Goal: Information Seeking & Learning: Learn about a topic

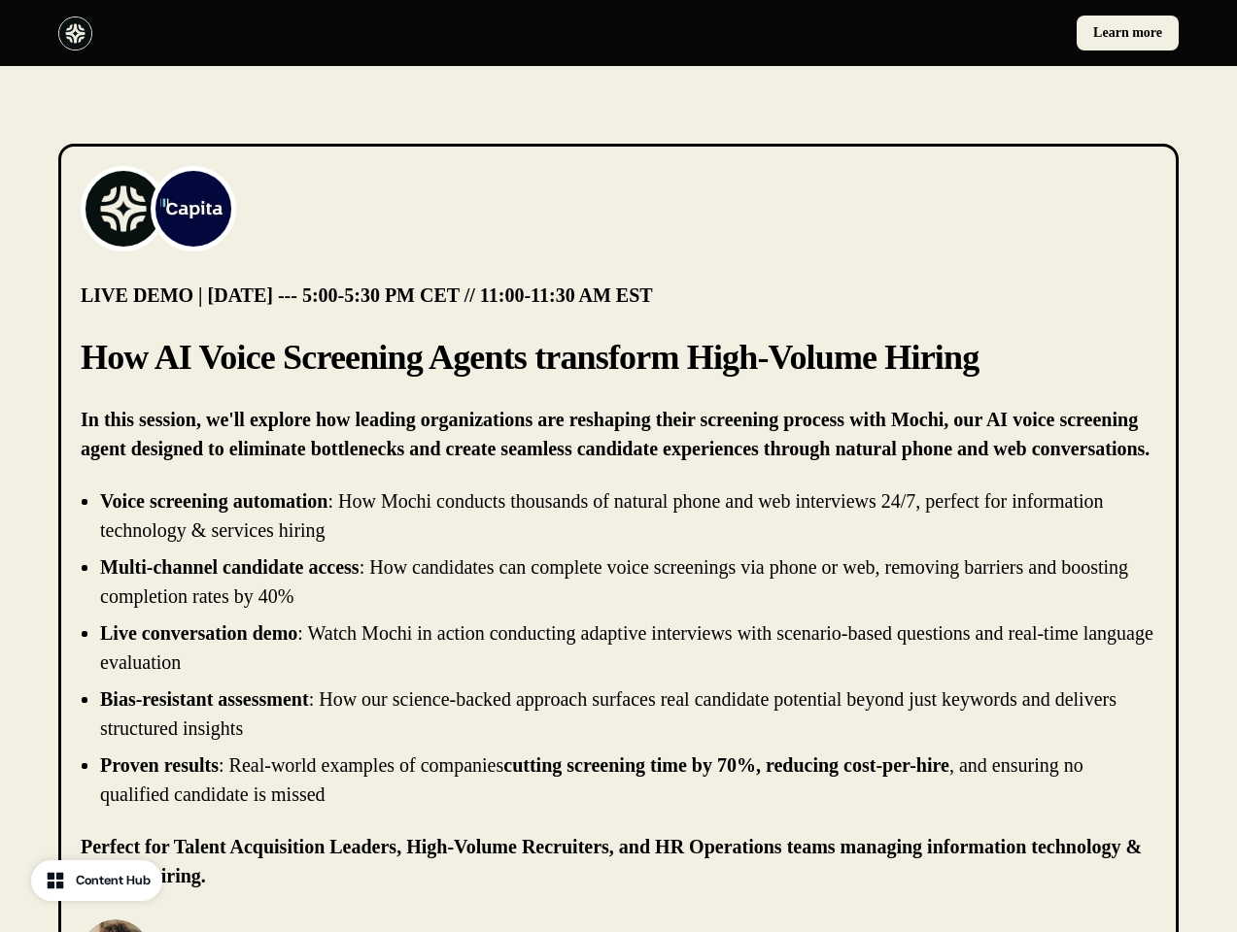
click at [618, 33] on div "Learn more" at bounding box center [618, 33] width 1237 height 66
click at [334, 33] on div at bounding box center [334, 34] width 553 height 34
click at [902, 33] on div "Learn more" at bounding box center [903, 33] width 553 height 35
click at [123, 209] on img at bounding box center [124, 209] width 78 height 78
click at [193, 209] on img at bounding box center [193, 209] width 78 height 78
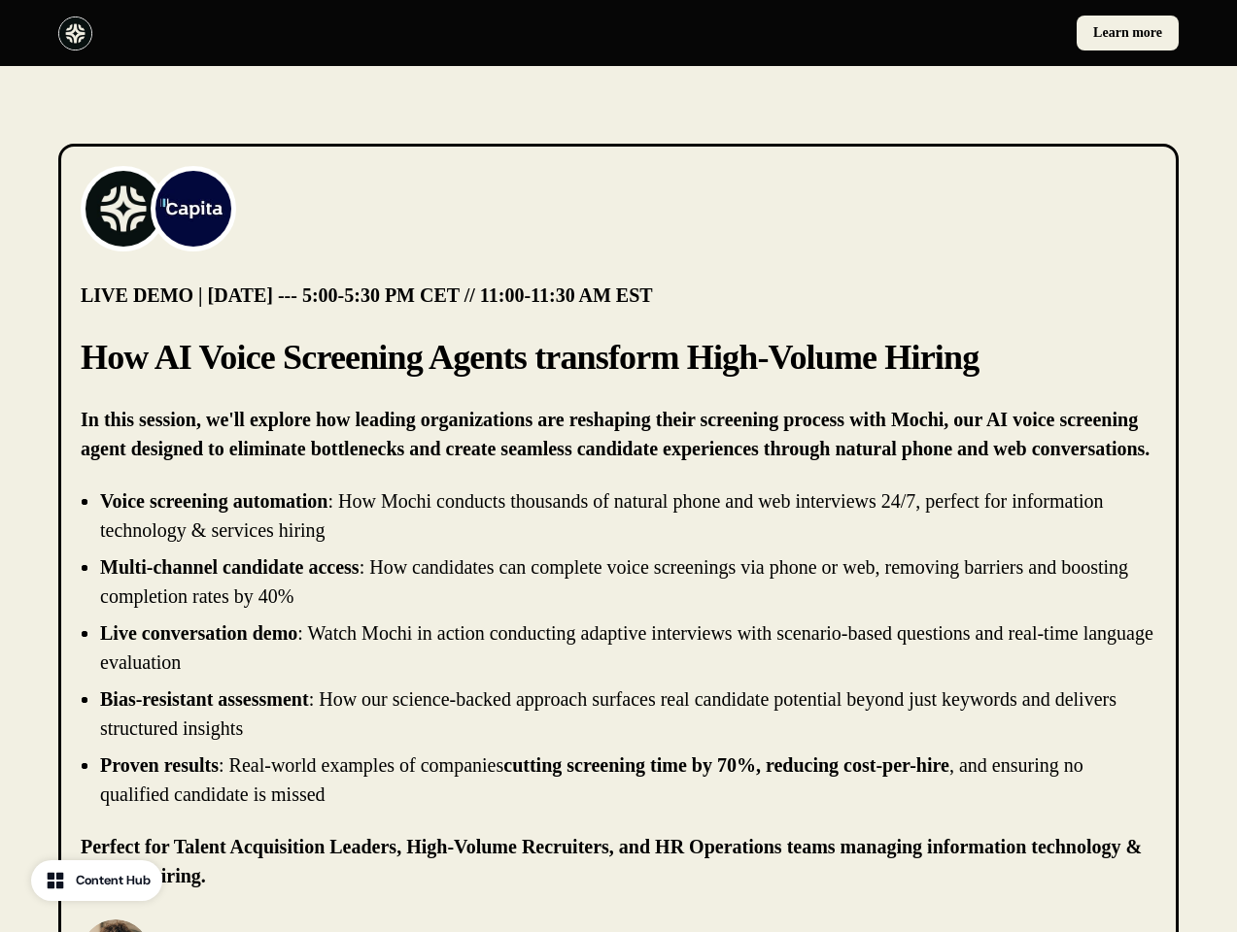
click at [618, 648] on li "Live conversation demo : Watch Mochi in action conducting adaptive interviews w…" at bounding box center [628, 648] width 1056 height 58
